Goal: Transaction & Acquisition: Purchase product/service

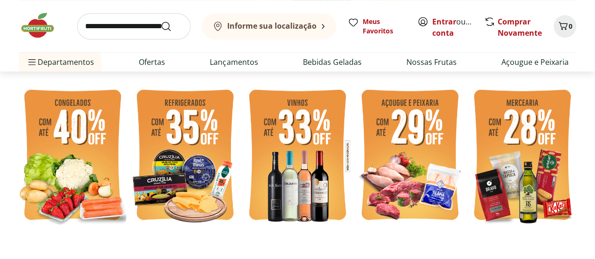
scroll to position [282, 0]
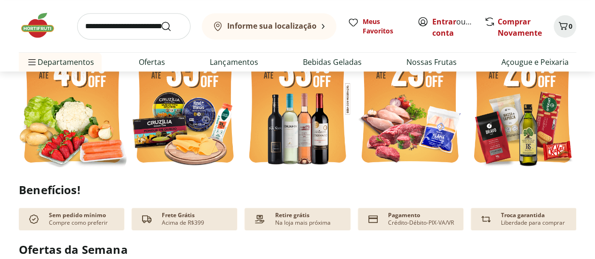
click at [304, 123] on img at bounding box center [298, 99] width 108 height 144
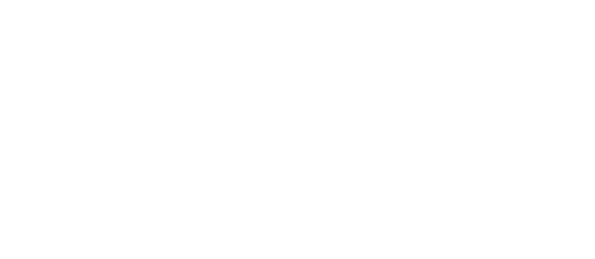
select select "**********"
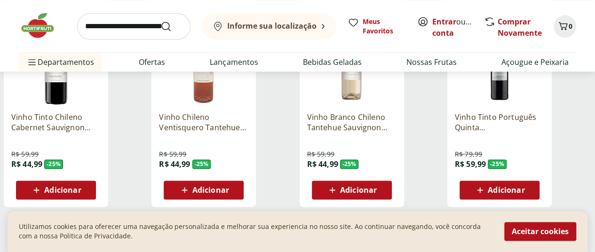
scroll to position [659, 0]
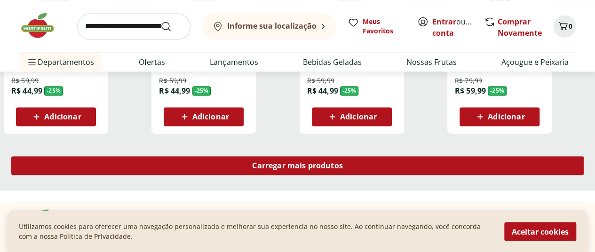
click at [343, 162] on span "Carregar mais produtos" at bounding box center [297, 166] width 91 height 8
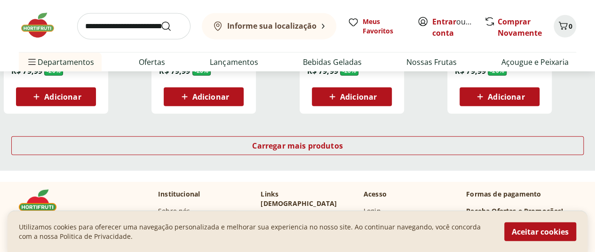
scroll to position [1318, 0]
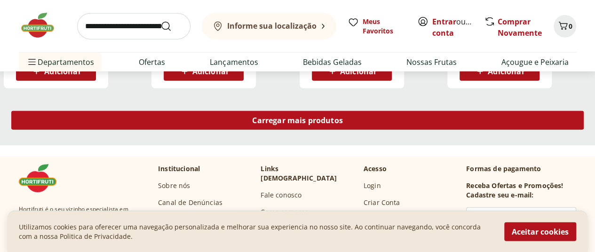
click at [407, 111] on div "Carregar mais produtos" at bounding box center [297, 120] width 573 height 19
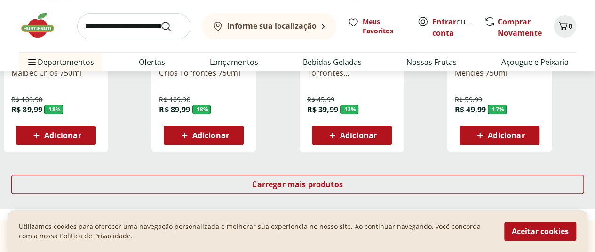
scroll to position [1883, 0]
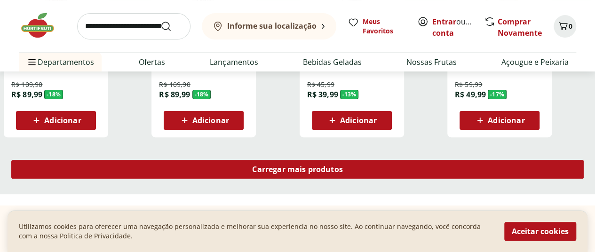
click at [390, 160] on link "Carregar mais produtos" at bounding box center [297, 171] width 573 height 23
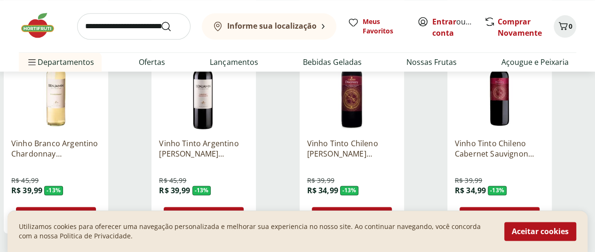
scroll to position [2495, 0]
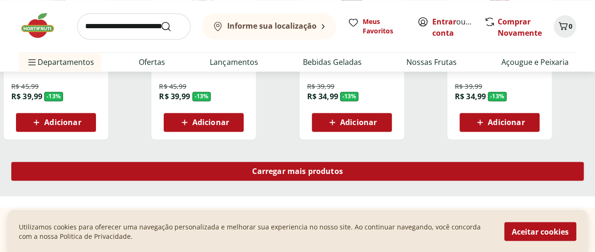
click at [372, 162] on div "Carregar mais produtos" at bounding box center [297, 171] width 573 height 19
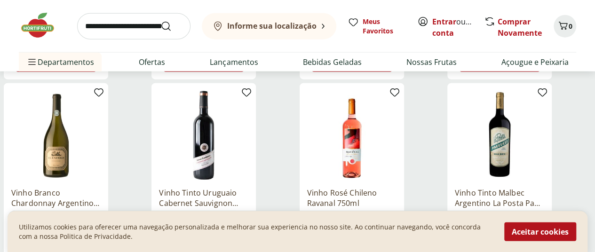
scroll to position [2966, 0]
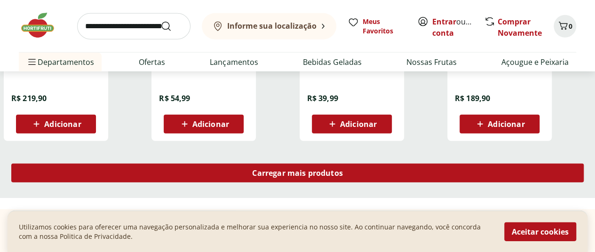
click at [388, 164] on div "Carregar mais produtos" at bounding box center [297, 173] width 573 height 19
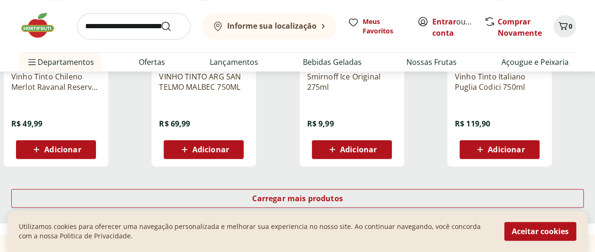
scroll to position [3719, 0]
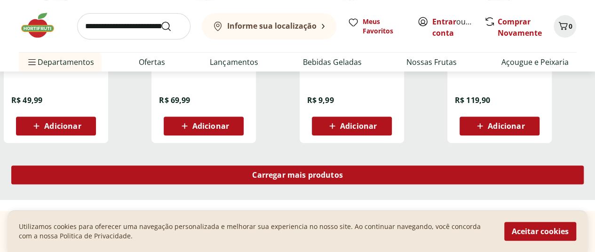
click at [343, 171] on span "Carregar mais produtos" at bounding box center [297, 175] width 91 height 8
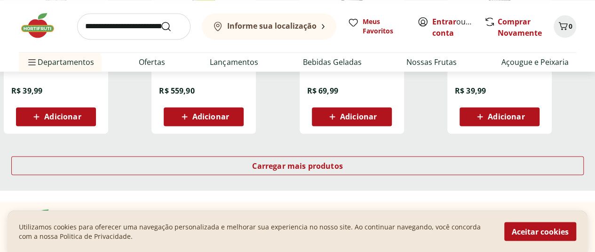
scroll to position [4284, 0]
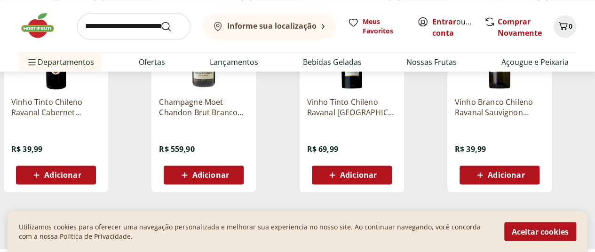
click at [343, 220] on span "Carregar mais produtos" at bounding box center [297, 224] width 91 height 8
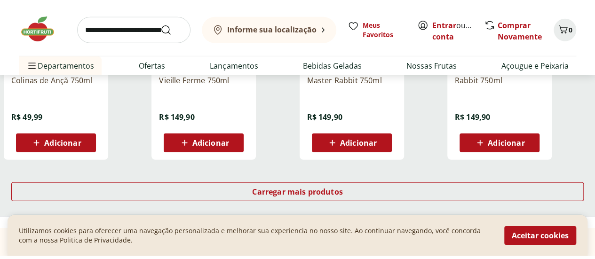
scroll to position [4990, 0]
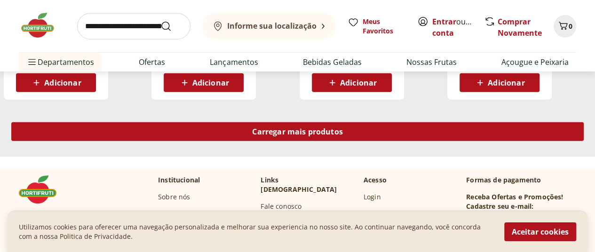
click at [343, 128] on span "Carregar mais produtos" at bounding box center [297, 132] width 91 height 8
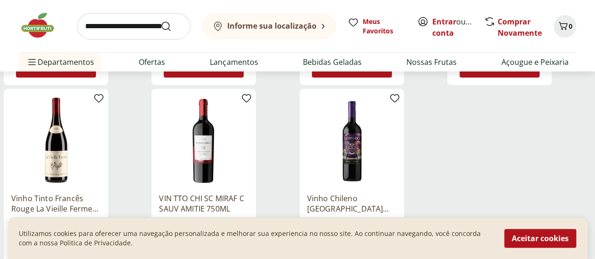
scroll to position [5414, 0]
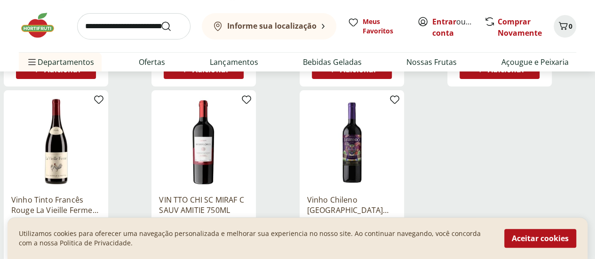
click at [147, 31] on input "search" at bounding box center [133, 26] width 113 height 26
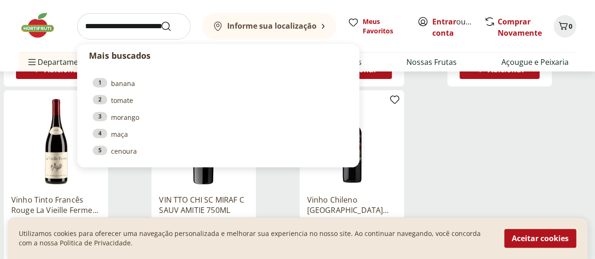
click at [269, 31] on div "Informe sua localização" at bounding box center [264, 26] width 105 height 11
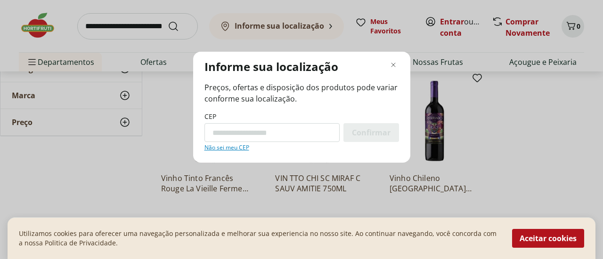
click at [234, 145] on link "Não sei meu CEP" at bounding box center [226, 148] width 45 height 8
click at [393, 63] on icon "Fechar modal de regionalização" at bounding box center [392, 64] width 11 height 11
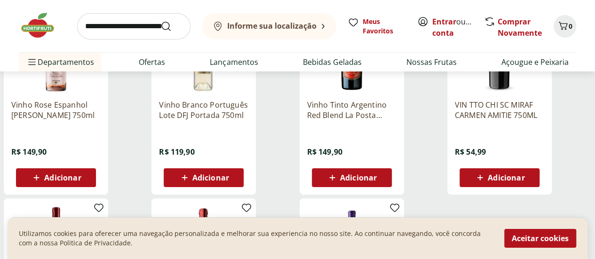
scroll to position [5225, 0]
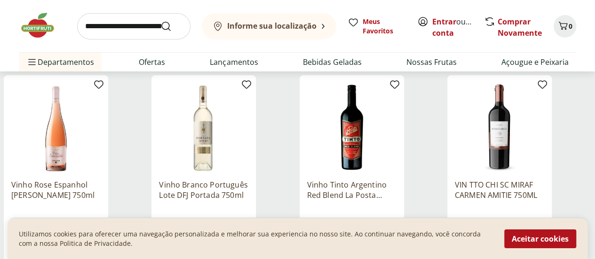
scroll to position [282, 0]
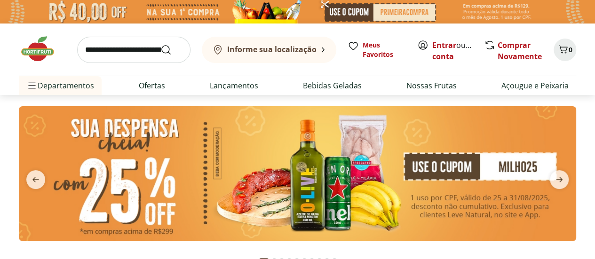
click at [125, 49] on input "search" at bounding box center [133, 50] width 113 height 26
type input "*****"
click at [161, 44] on button "Submit Search" at bounding box center [172, 49] width 23 height 11
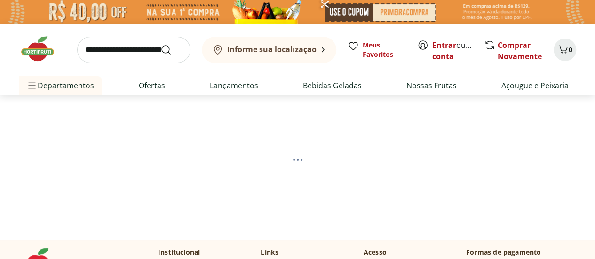
select select "**********"
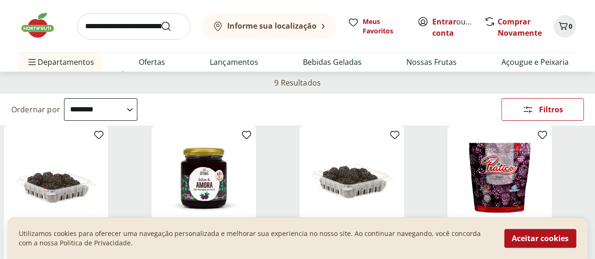
scroll to position [94, 0]
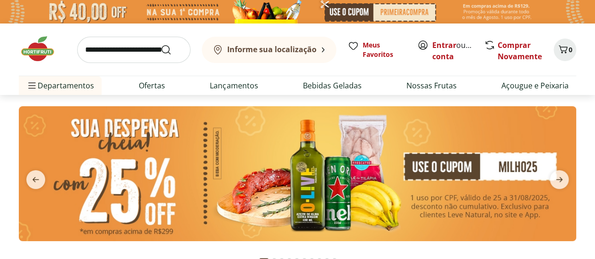
click at [121, 53] on input "search" at bounding box center [133, 50] width 113 height 26
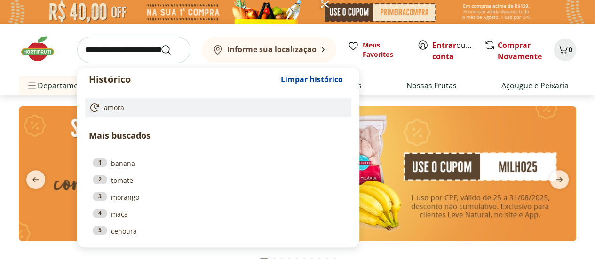
click at [129, 102] on link "amora" at bounding box center [216, 107] width 255 height 11
type input "*****"
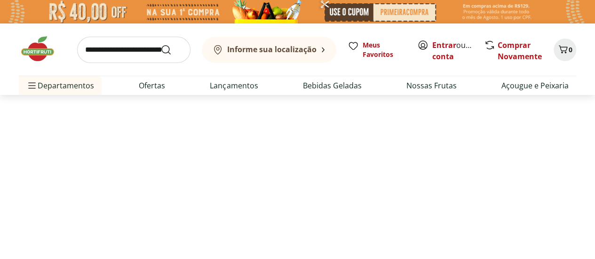
select select "**********"
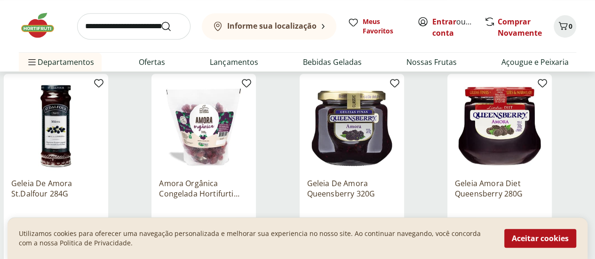
scroll to position [330, 0]
